Goal: Navigation & Orientation: Go to known website

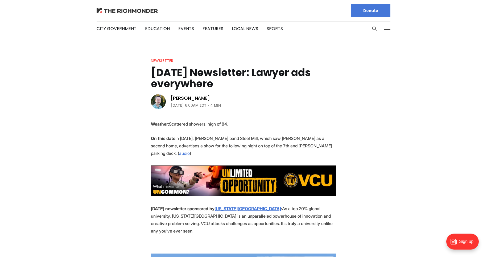
click at [135, 13] on img at bounding box center [127, 10] width 61 height 5
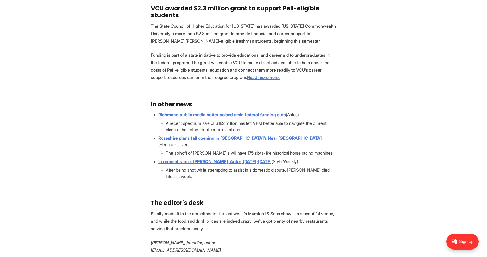
scroll to position [1231, 0]
